Goal: Information Seeking & Learning: Learn about a topic

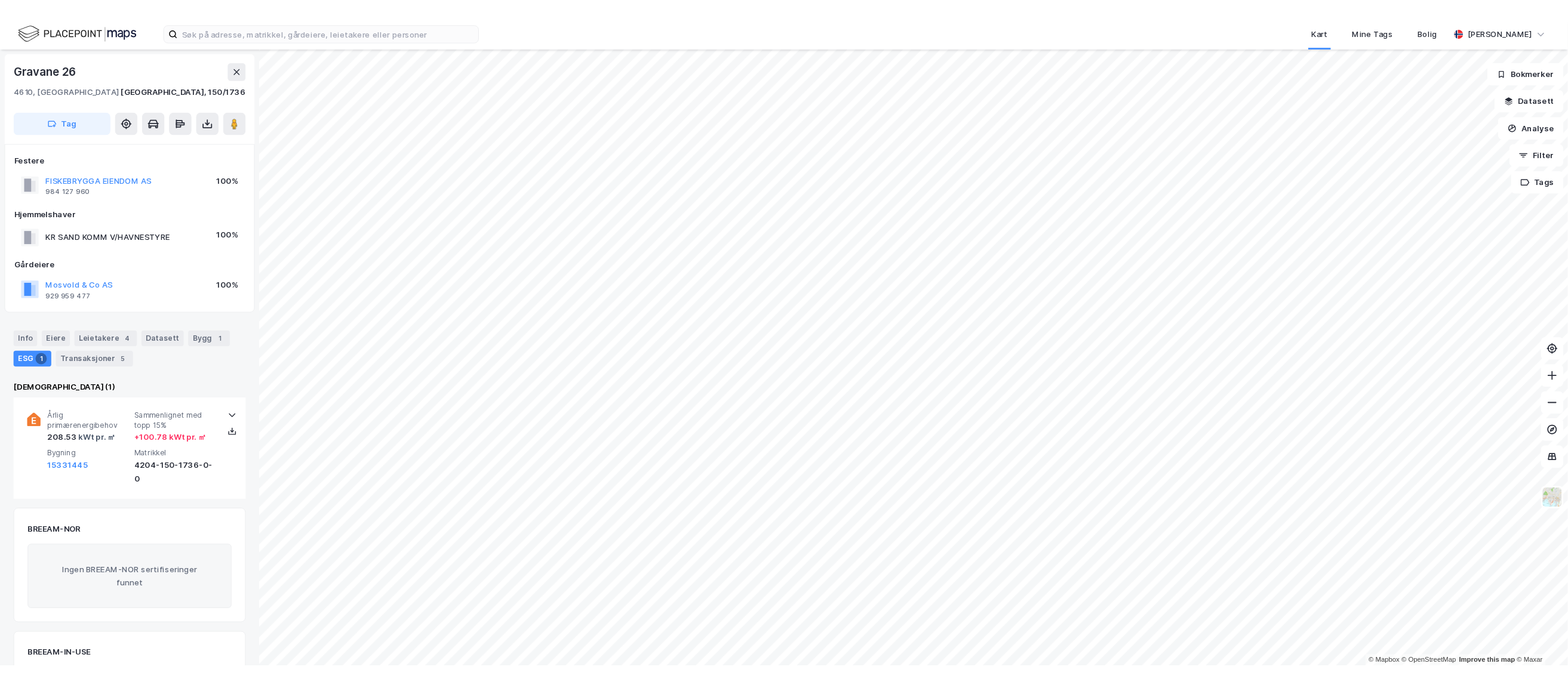
scroll to position [1, 0]
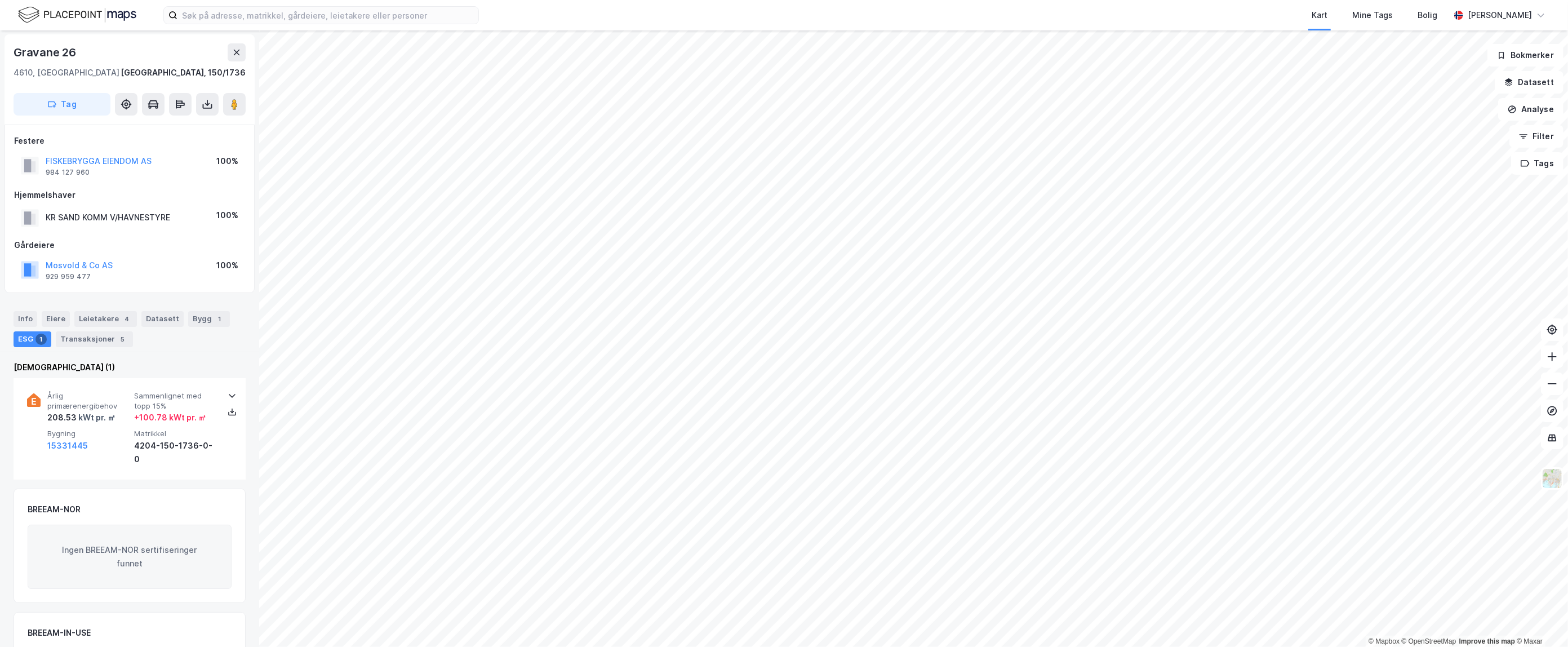
click at [146, 267] on div "Mosvold & Co AS 929 959 477 100%" at bounding box center [130, 270] width 231 height 27
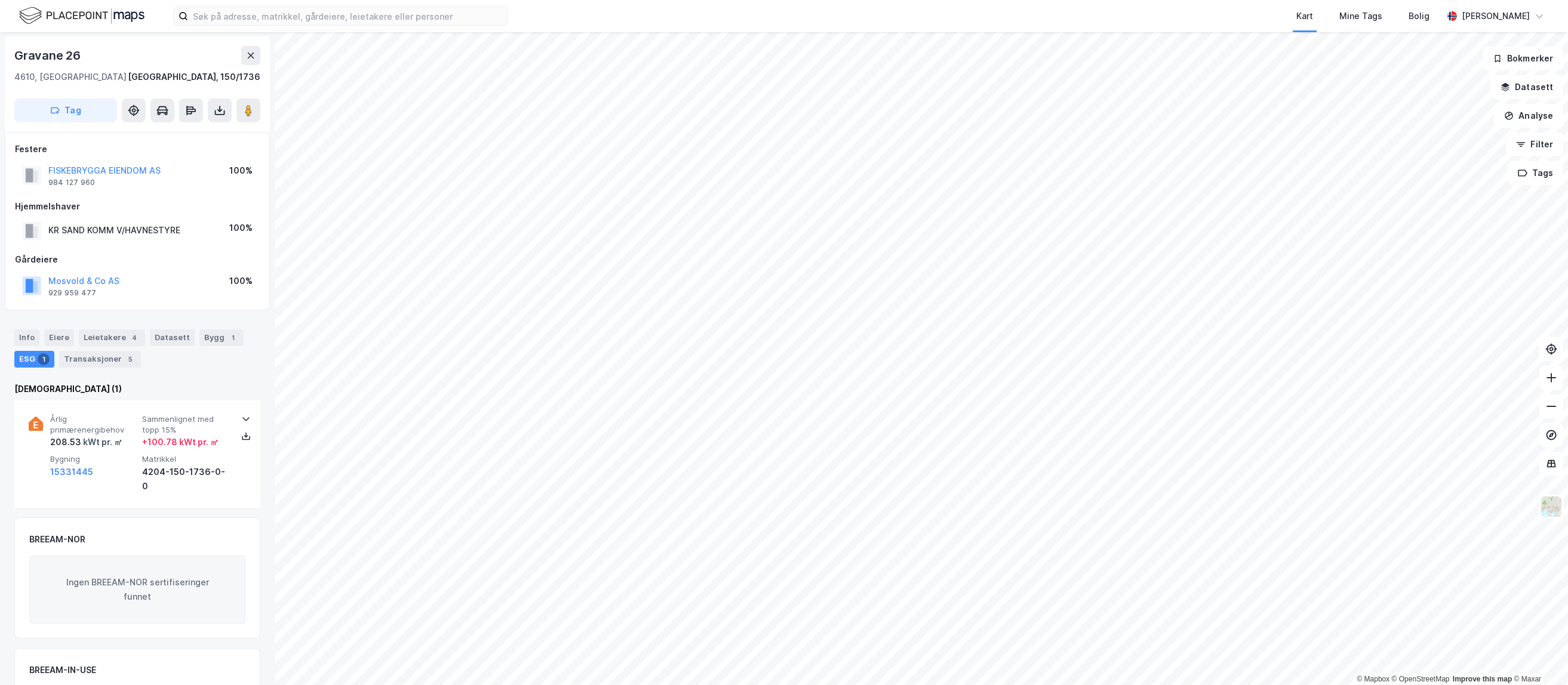
scroll to position [0, 0]
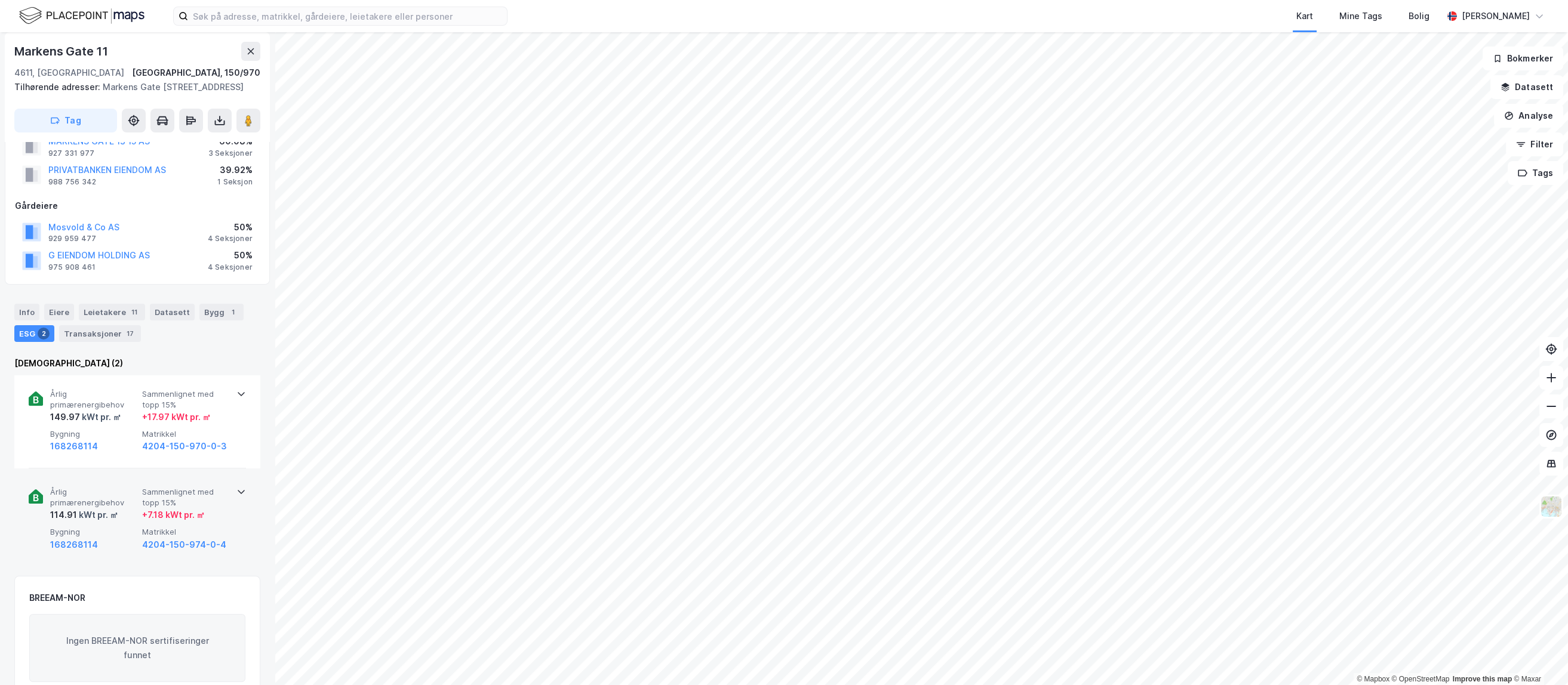
scroll to position [67, 0]
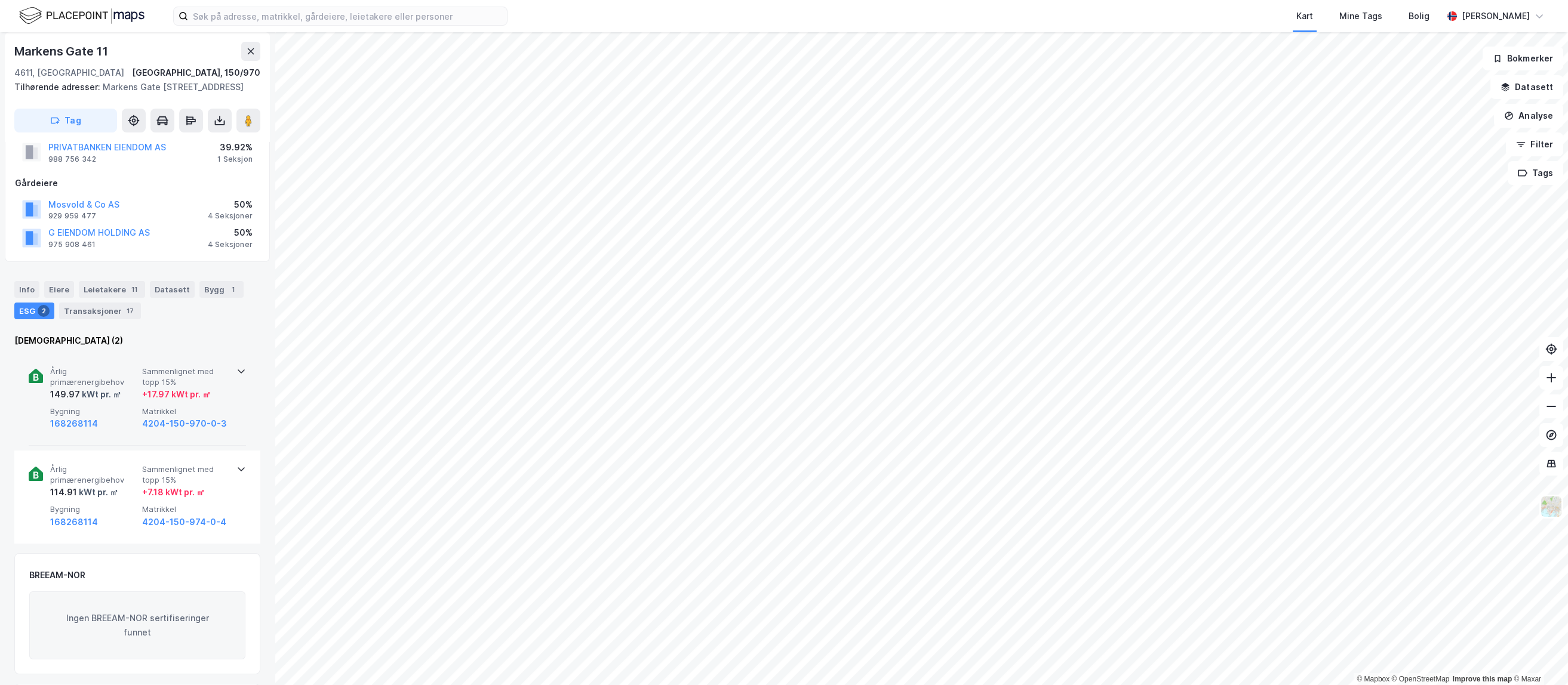
click at [237, 369] on icon at bounding box center [241, 371] width 10 height 10
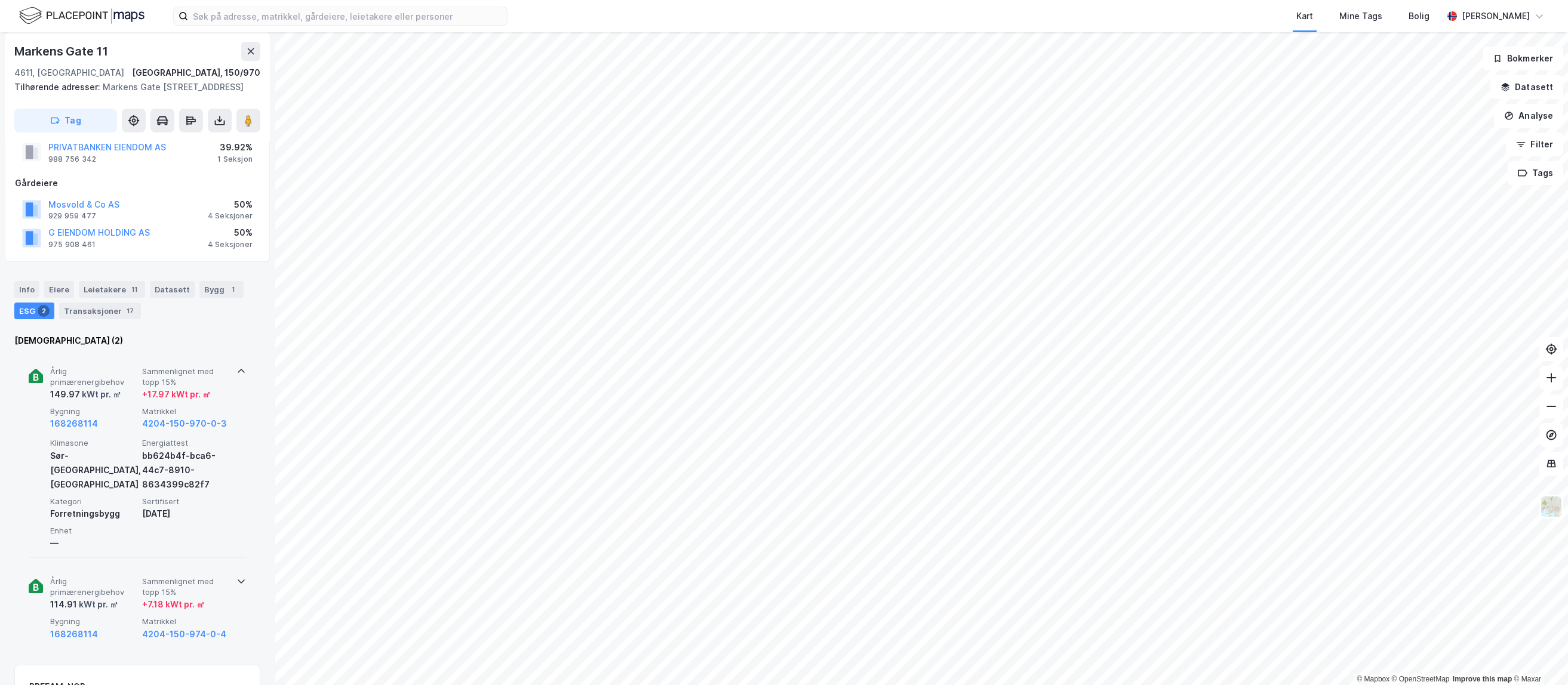
click at [238, 582] on icon at bounding box center [241, 580] width 10 height 10
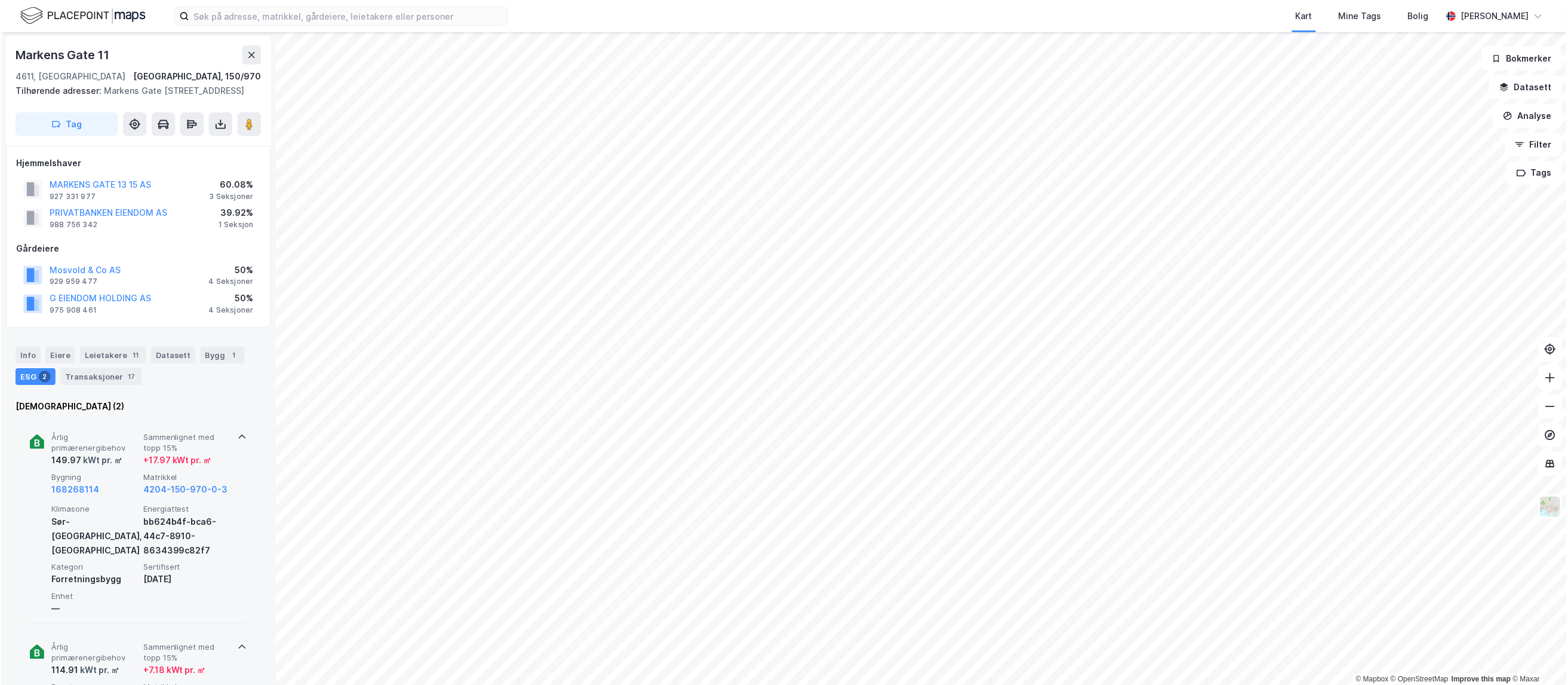
scroll to position [0, 0]
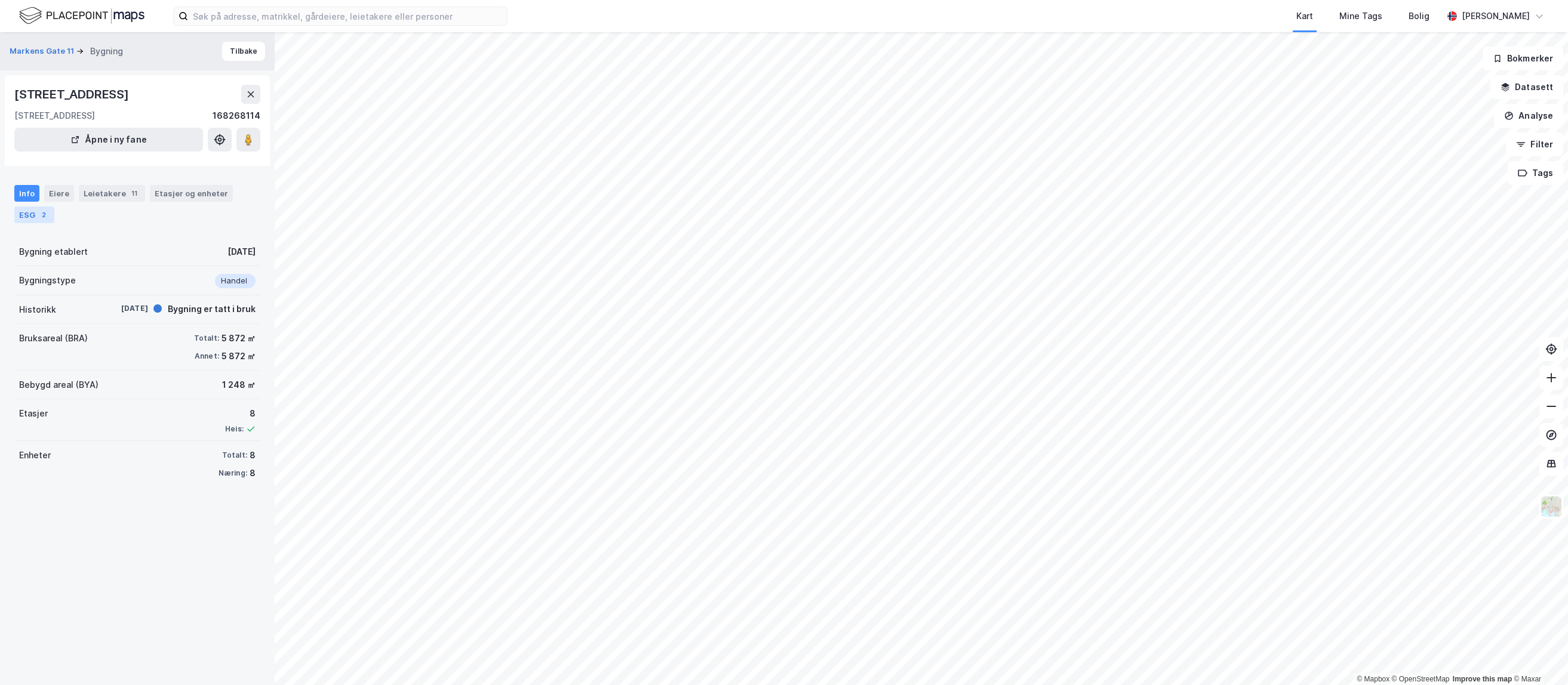
click at [32, 216] on div "ESG 2" at bounding box center [33, 215] width 40 height 17
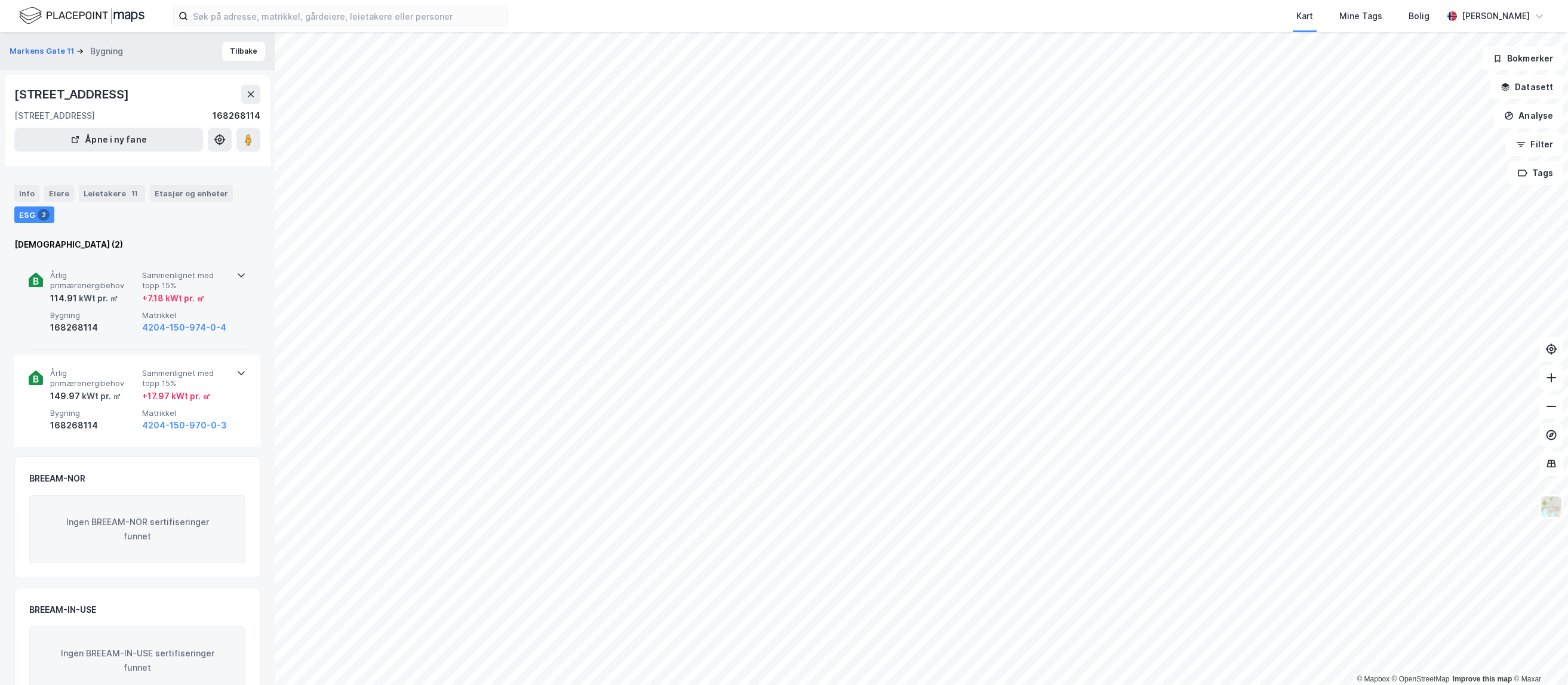
click at [243, 273] on div "Årlig primærenergibehov 114.91 kWt pr. ㎡ Sammenlignet med [PERSON_NAME] 15% + 7…" at bounding box center [137, 303] width 246 height 93
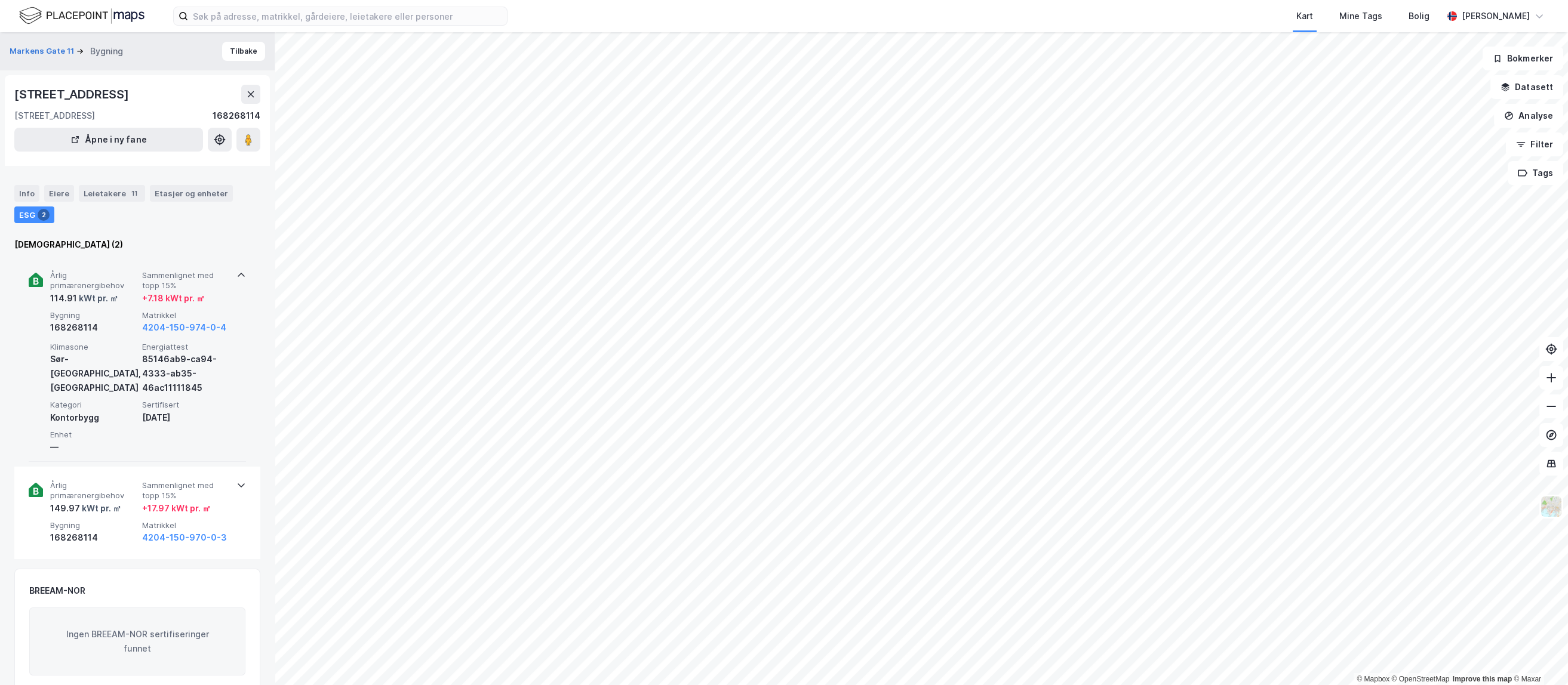
click at [31, 280] on icon at bounding box center [36, 280] width 14 height 14
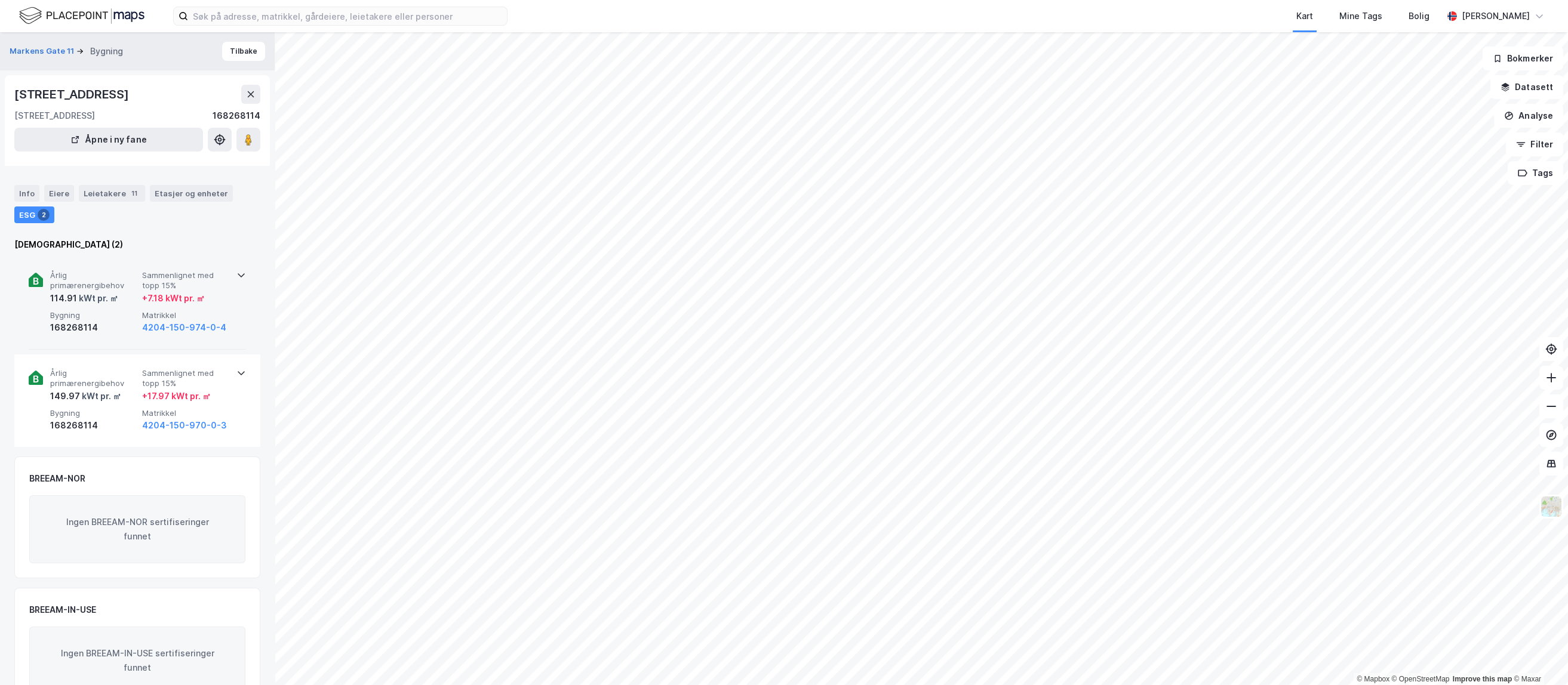
click at [31, 280] on icon at bounding box center [36, 280] width 14 height 14
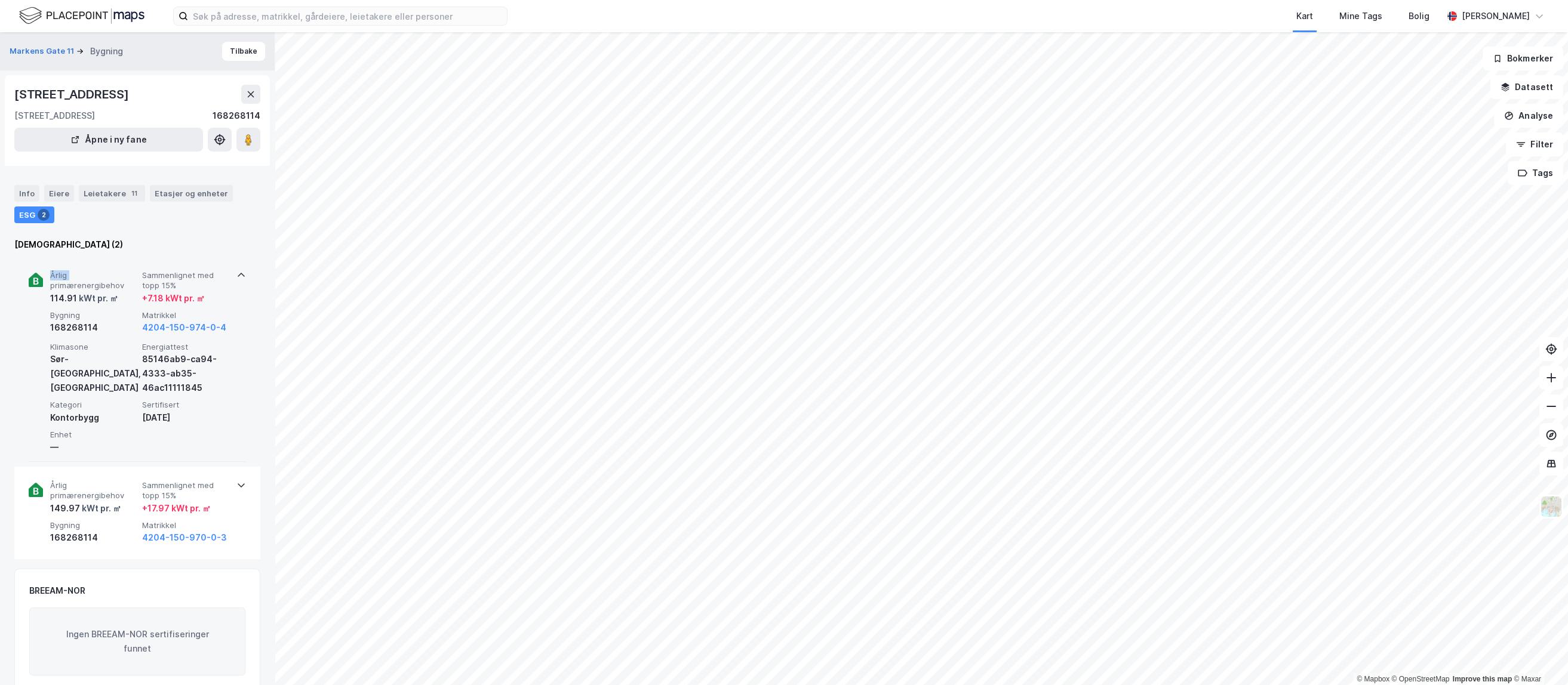
click at [31, 280] on icon at bounding box center [36, 280] width 14 height 14
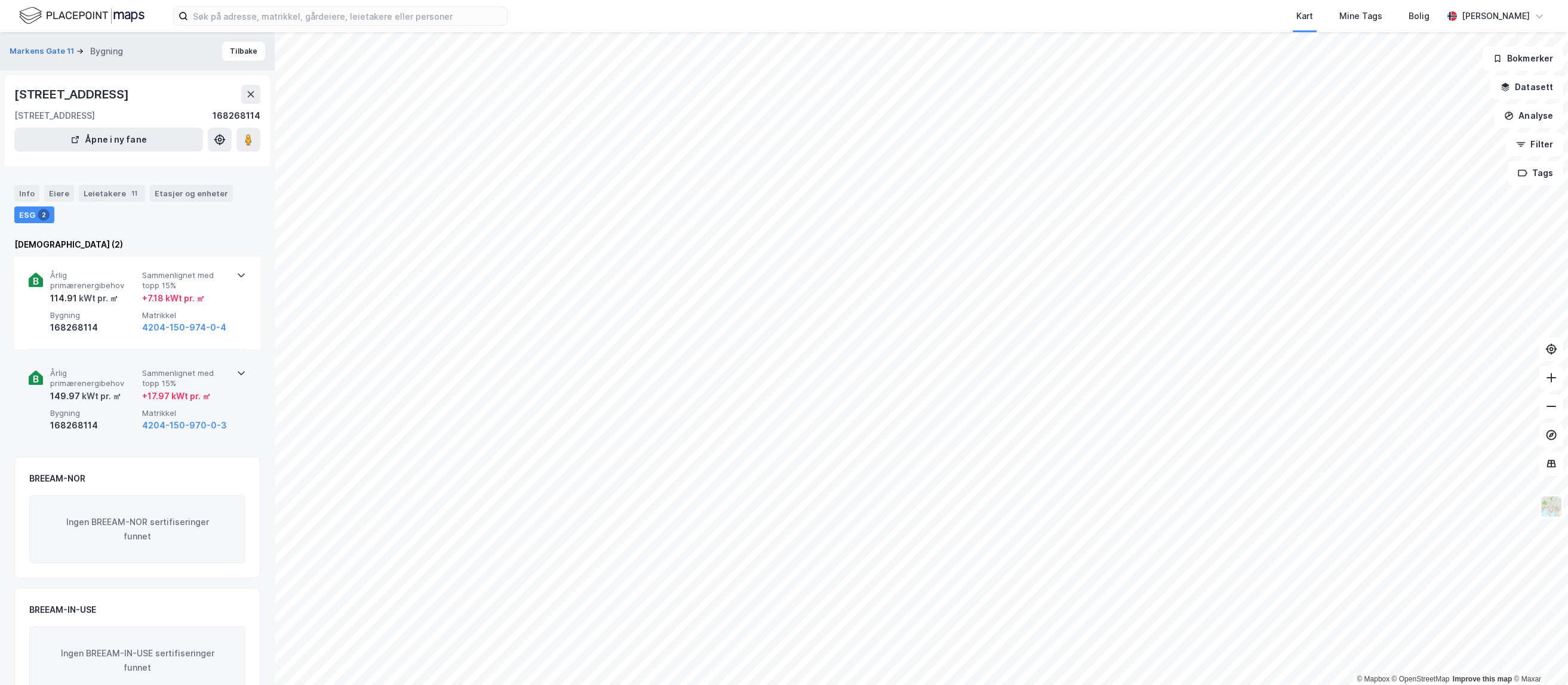
click at [30, 379] on icon at bounding box center [36, 377] width 14 height 14
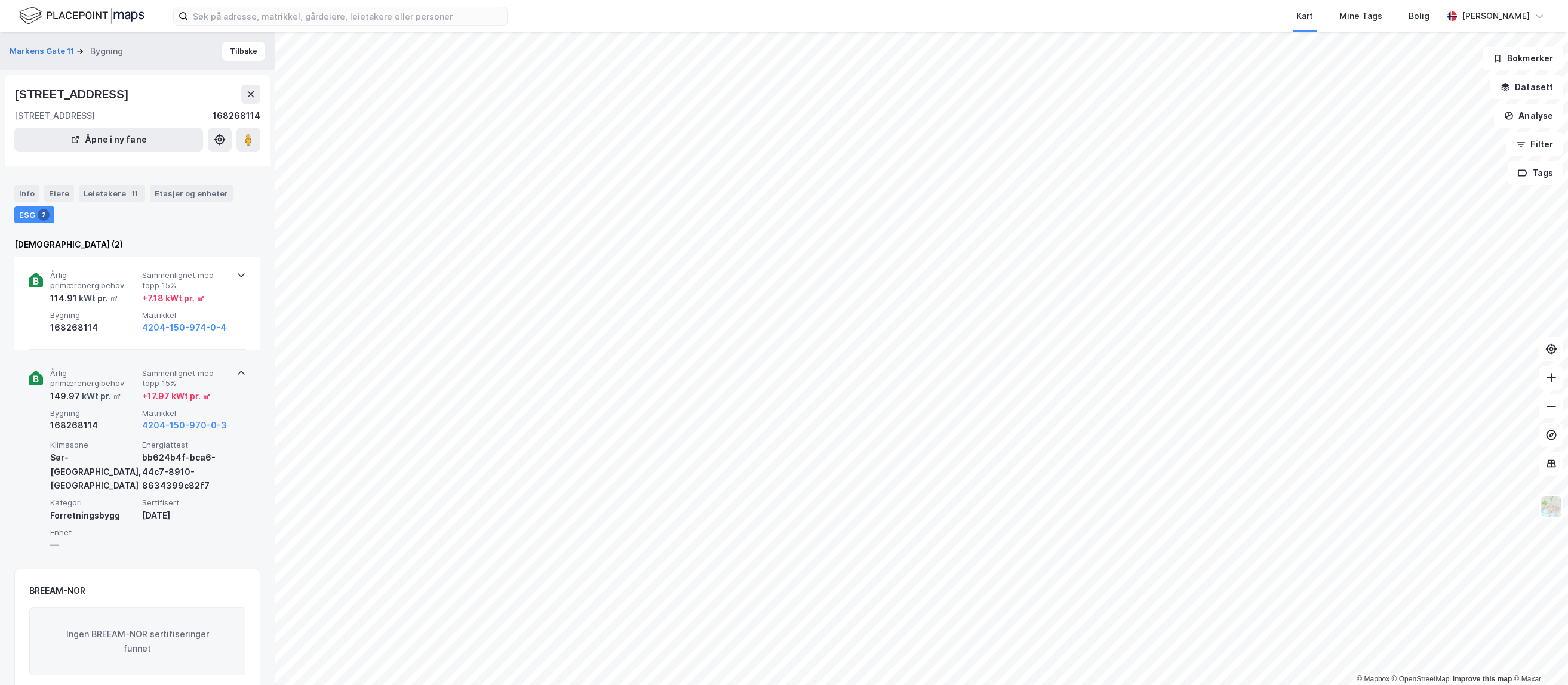
click at [32, 379] on icon at bounding box center [36, 377] width 14 height 14
